Goal: Find specific fact: Find contact information

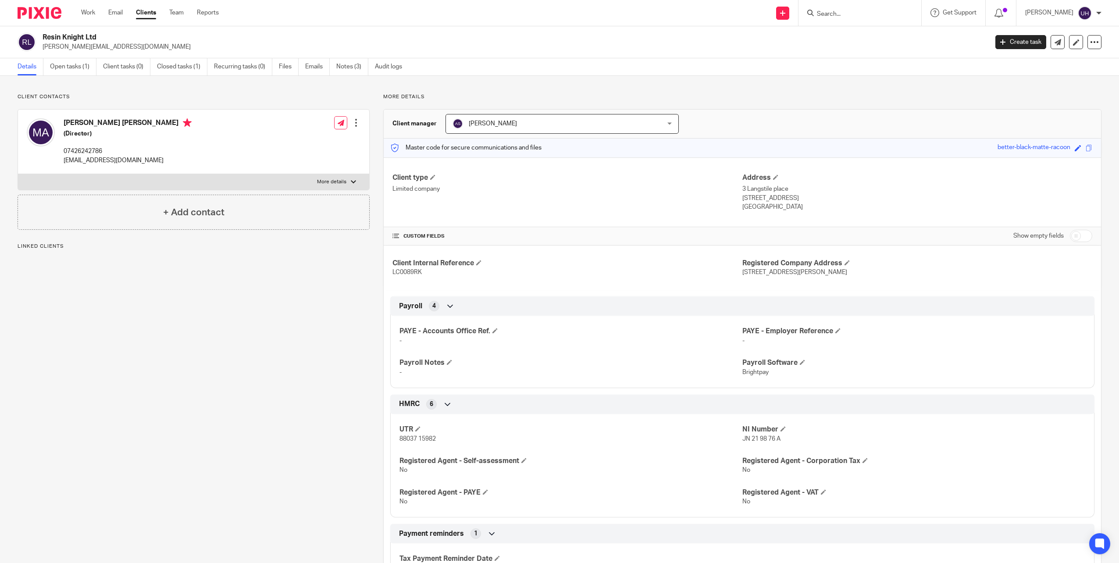
click at [840, 10] on form at bounding box center [862, 12] width 93 height 11
click at [840, 15] on input "Search" at bounding box center [855, 15] width 79 height 8
type input "inn"
click at [861, 29] on link at bounding box center [888, 38] width 148 height 20
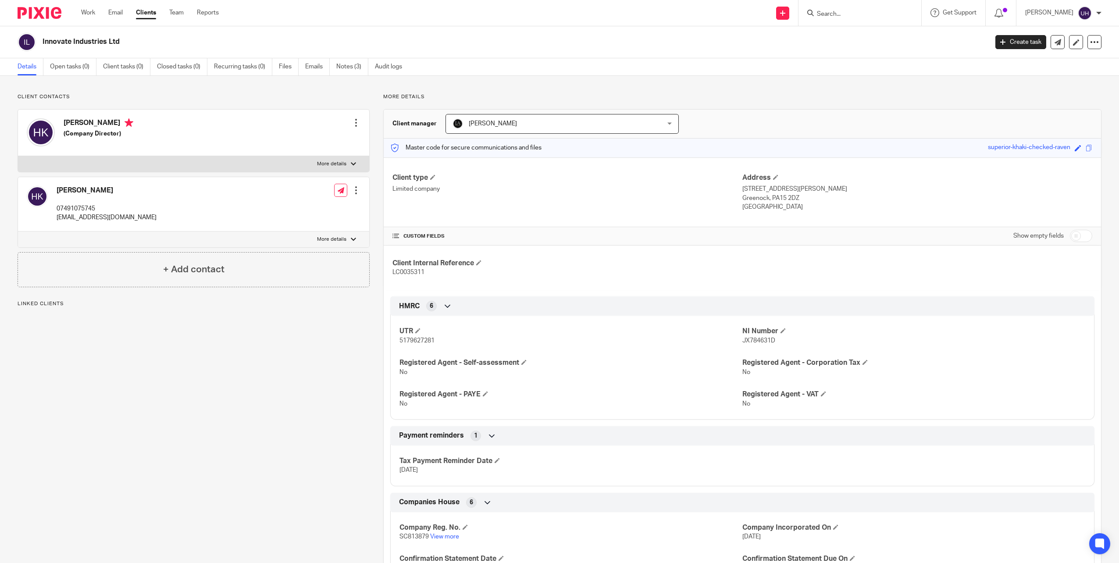
click at [94, 221] on p "[EMAIL_ADDRESS][DOMAIN_NAME]" at bounding box center [107, 217] width 100 height 9
copy div "[EMAIL_ADDRESS][DOMAIN_NAME]"
